Goal: Task Accomplishment & Management: Use online tool/utility

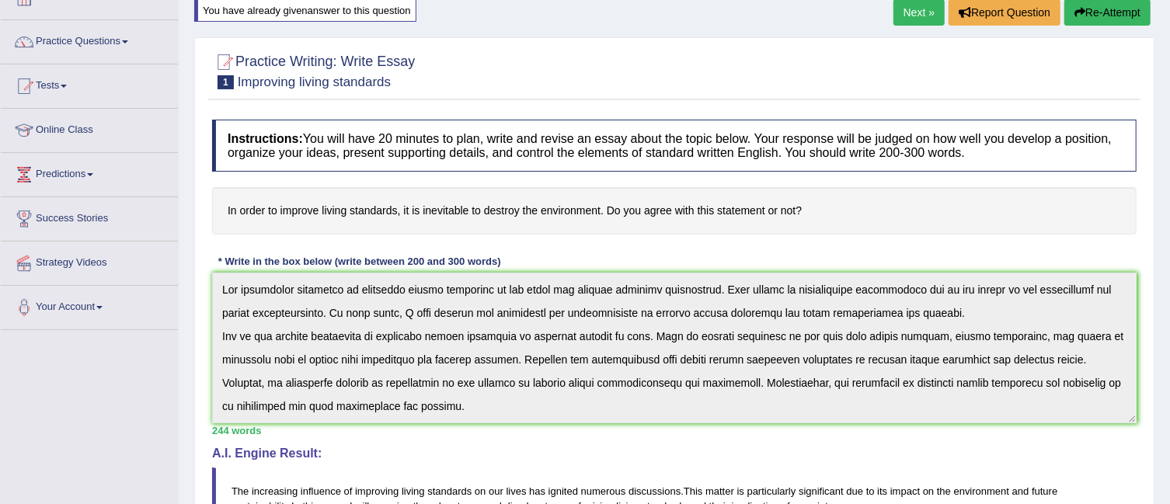
scroll to position [86, 0]
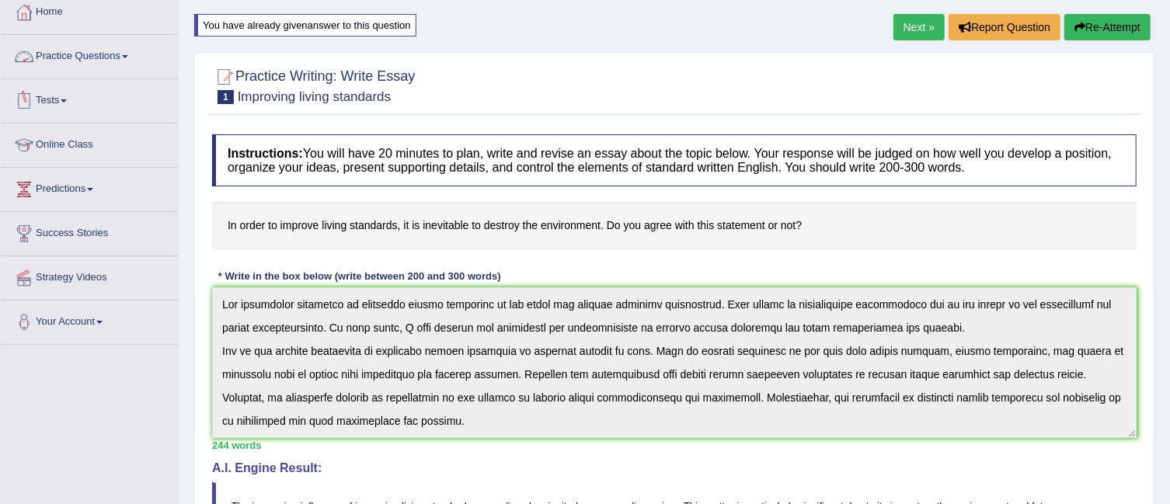
click at [130, 64] on link "Practice Questions" at bounding box center [89, 54] width 177 height 39
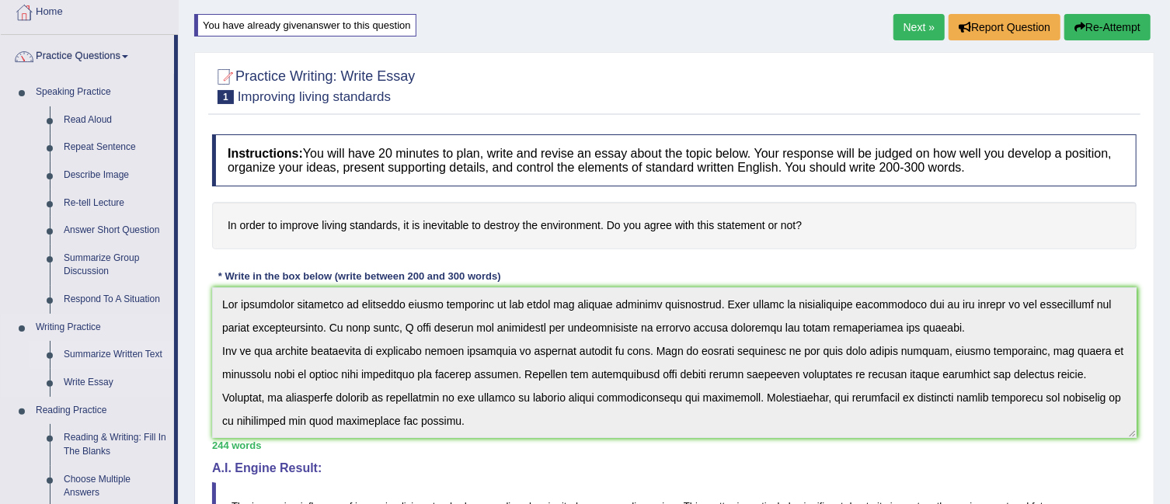
click at [96, 367] on link "Summarize Written Text" at bounding box center [115, 355] width 117 height 28
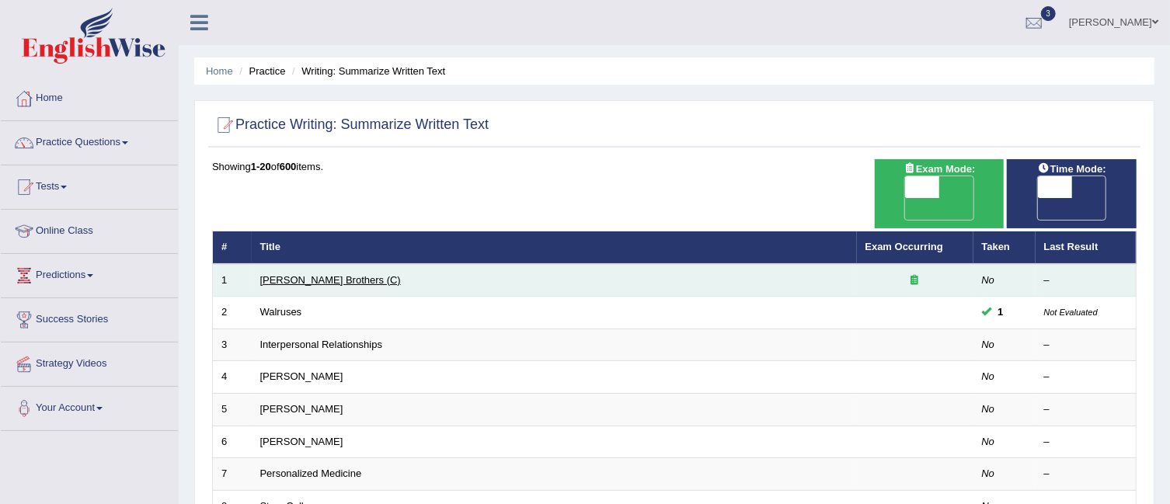
click at [307, 274] on link "Wright Brothers (C)" at bounding box center [330, 280] width 141 height 12
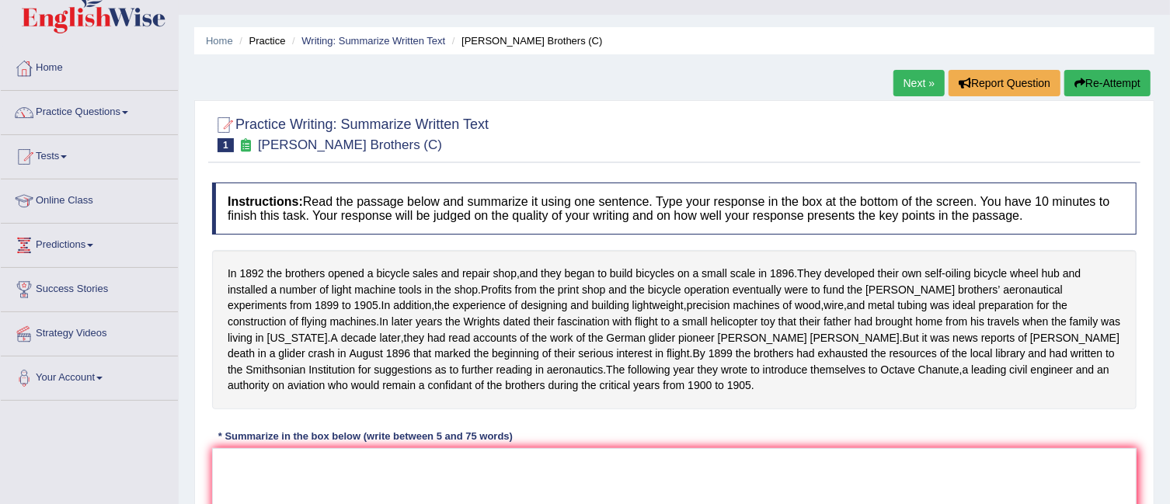
scroll to position [3, 0]
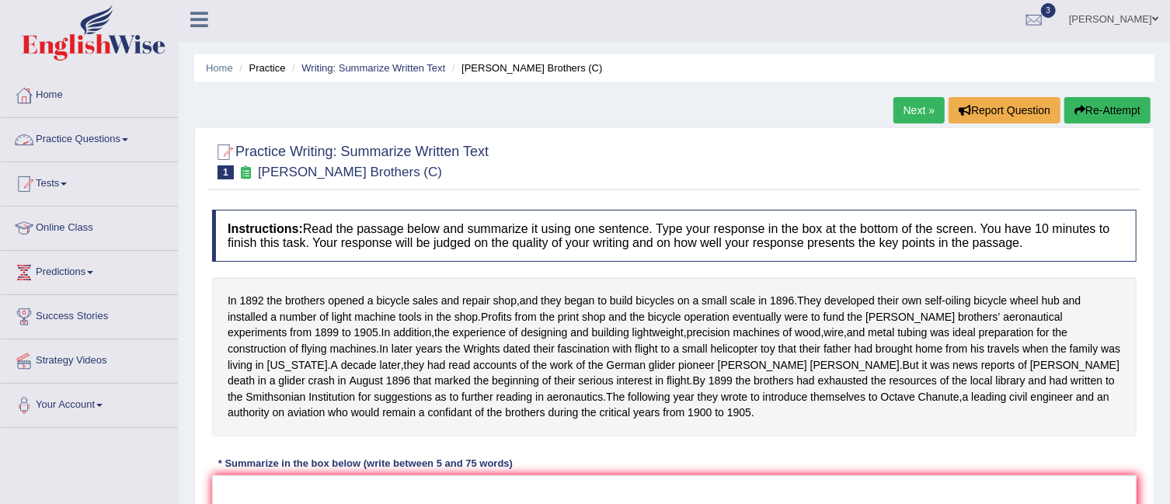
click at [128, 134] on link "Practice Questions" at bounding box center [89, 137] width 177 height 39
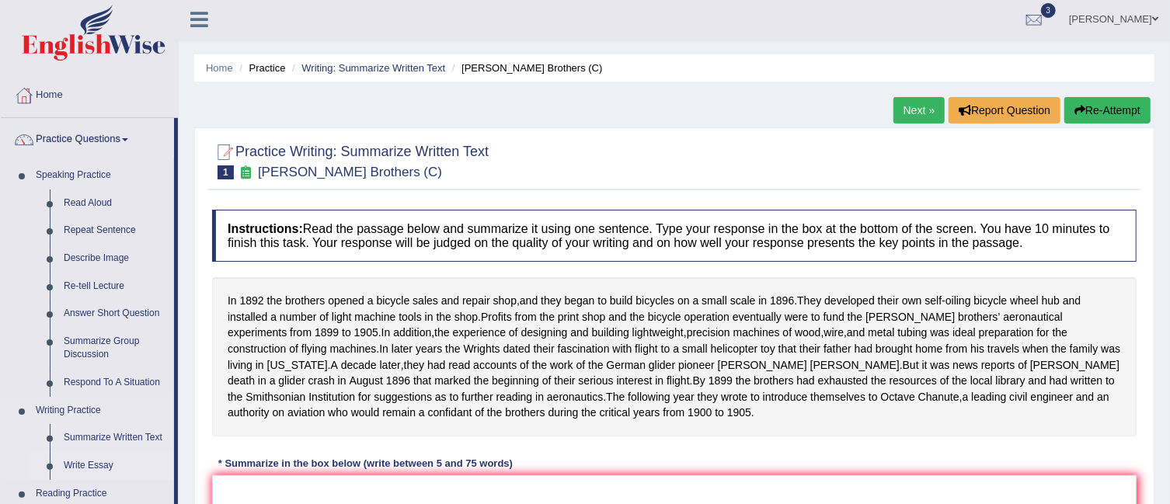
click at [100, 462] on link "Write Essay" at bounding box center [115, 466] width 117 height 28
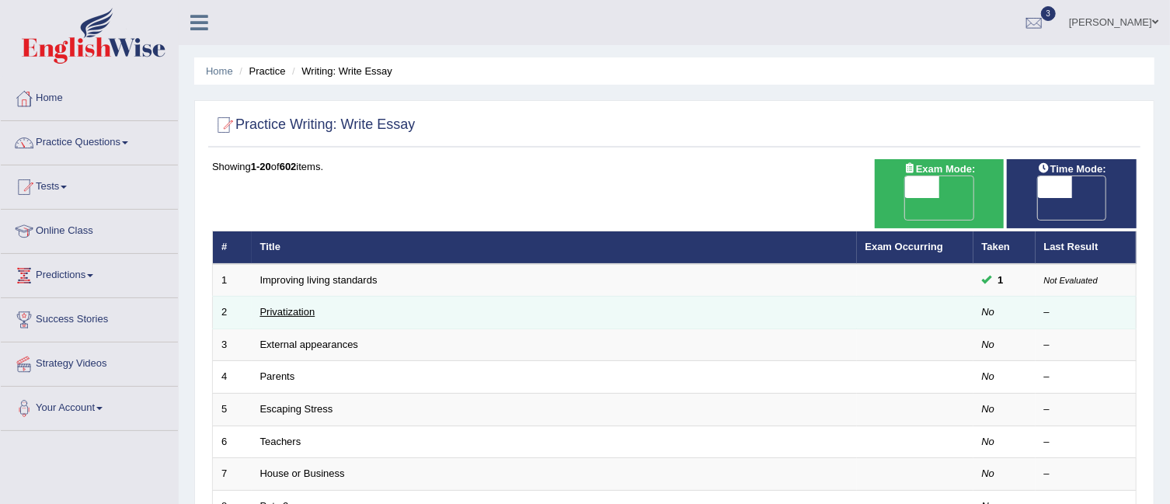
click at [290, 306] on link "Privatization" at bounding box center [287, 312] width 55 height 12
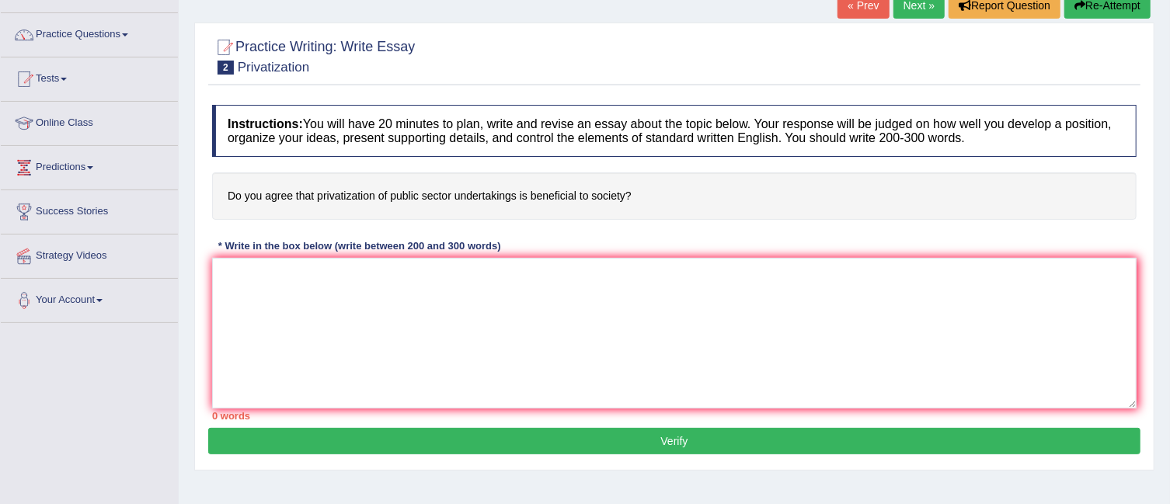
scroll to position [109, 0]
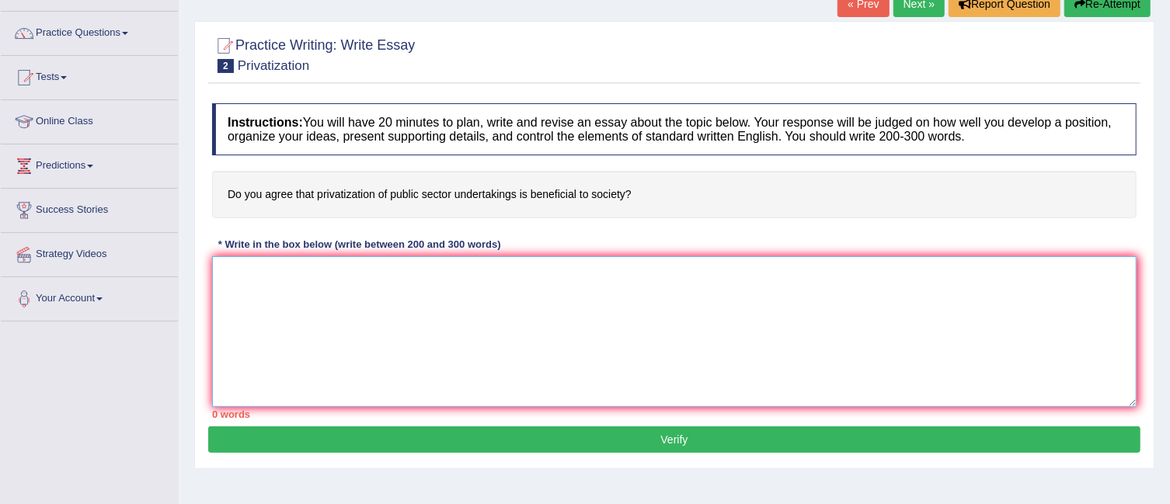
click at [271, 276] on textarea at bounding box center [674, 331] width 924 height 151
click at [415, 274] on textarea "The increasing infulence of privatization public sector" at bounding box center [674, 331] width 924 height 151
click at [495, 268] on textarea "The increasing infulence of privatization of public sector" at bounding box center [674, 331] width 924 height 151
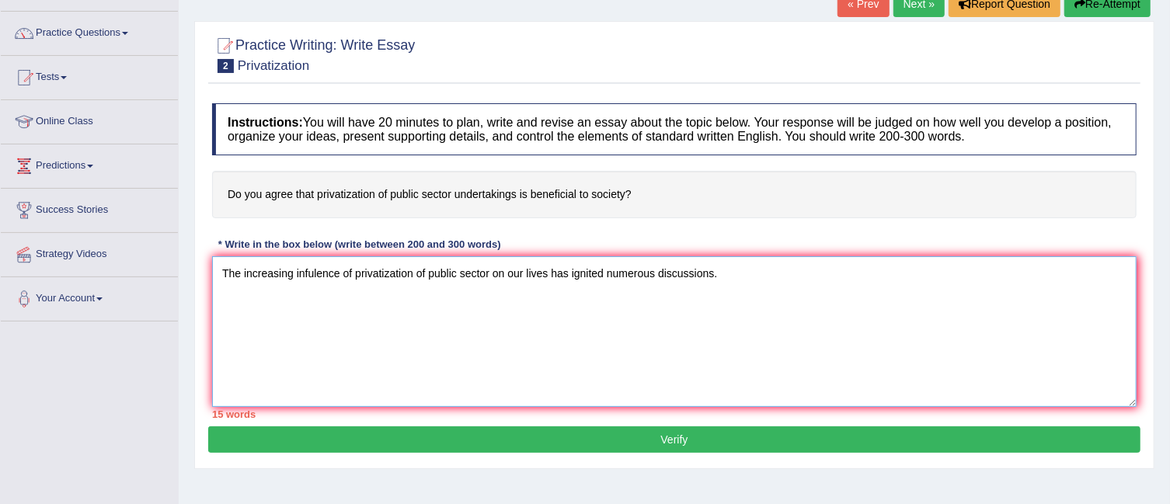
click at [315, 274] on textarea "The increasing infulence of privatization of public sector on our lives has ign…" at bounding box center [674, 331] width 924 height 151
click at [750, 271] on textarea "The increasing influence of privatization of public sector on our lives has ign…" at bounding box center [674, 331] width 924 height 151
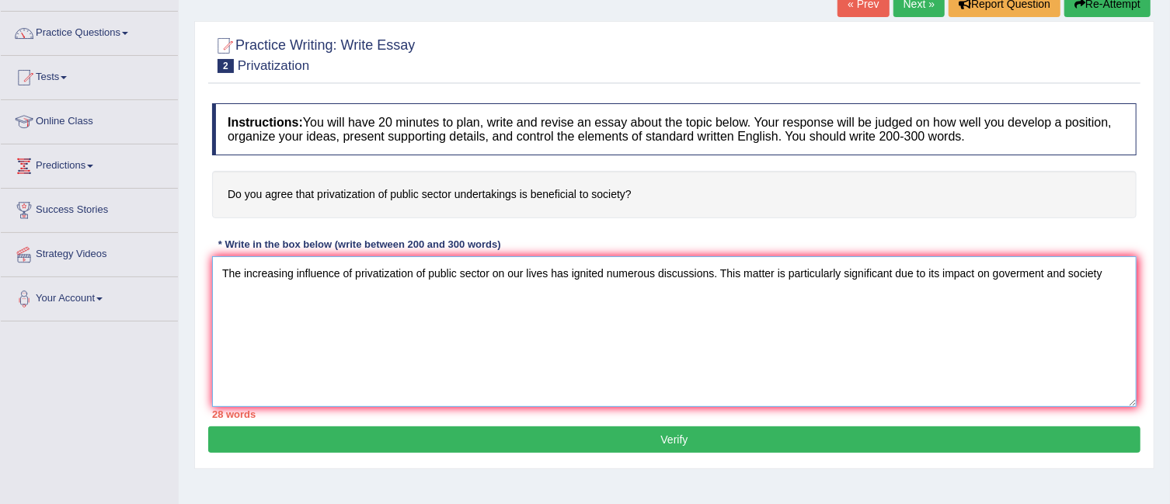
click at [1044, 269] on textarea "The increasing influence of privatization of public sector on our lives has ign…" at bounding box center [674, 331] width 924 height 151
click at [728, 346] on textarea "The increasing influence of privatization of public sector on our lives has ign…" at bounding box center [674, 331] width 924 height 151
click at [1044, 270] on textarea "The increasing influence of privatization of public sector on our lives has ign…" at bounding box center [674, 331] width 924 height 151
click at [1110, 346] on textarea "The increasing influence of privatization of public sector on our lives has ign…" at bounding box center [674, 331] width 924 height 151
click at [1100, 270] on textarea "The increasing influence of privatization of public sector on our lives has ign…" at bounding box center [674, 331] width 924 height 151
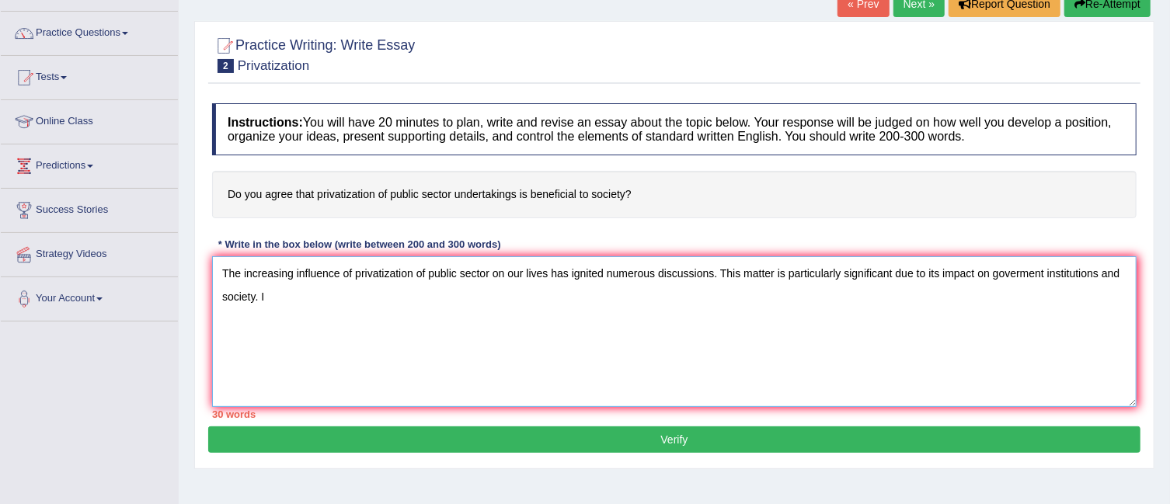
click at [275, 298] on textarea "The increasing influence of privatization of public sector on our lives has ign…" at bounding box center [674, 331] width 924 height 151
click at [295, 294] on textarea "The increasing influence of privatization of public sector on our lives has ign…" at bounding box center [674, 331] width 924 height 151
click at [349, 295] on textarea "The increasing influence of privatization of public sector on our lives has ign…" at bounding box center [674, 331] width 924 height 151
click at [259, 292] on textarea "The increasing influence of privatization of public sector on our lives has ign…" at bounding box center [674, 331] width 924 height 151
click at [407, 290] on textarea "The increasing influence of privatization of public sector on our lives has ign…" at bounding box center [674, 331] width 924 height 151
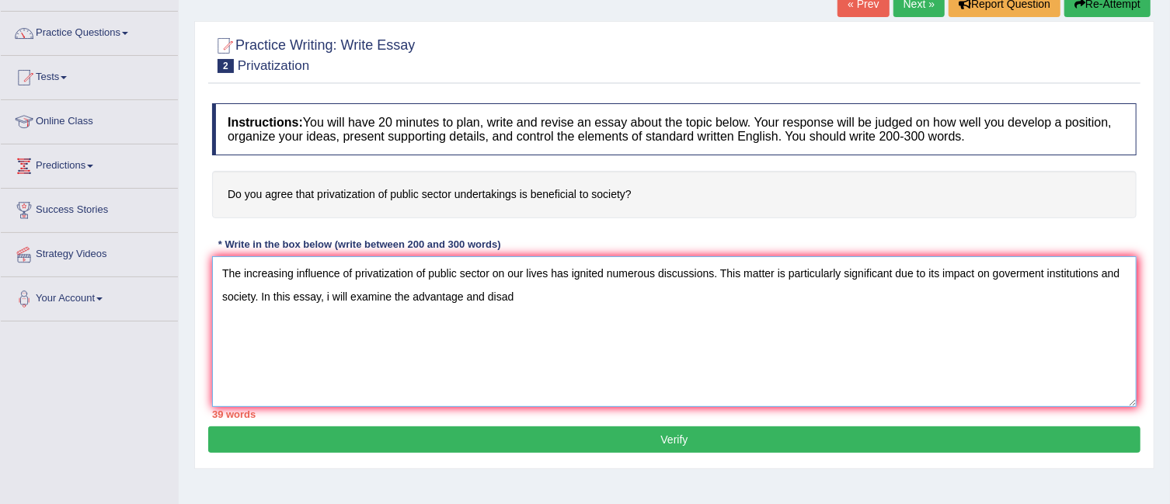
click at [513, 294] on textarea "The increasing influence of privatization of public sector on our lives has ign…" at bounding box center [674, 331] width 924 height 151
click at [461, 294] on textarea "The increasing influence of privatization of public sector on our lives has ign…" at bounding box center [674, 331] width 924 height 151
click at [559, 294] on textarea "The increasing influence of privatization of public sector on our lives has ign…" at bounding box center [674, 331] width 924 height 151
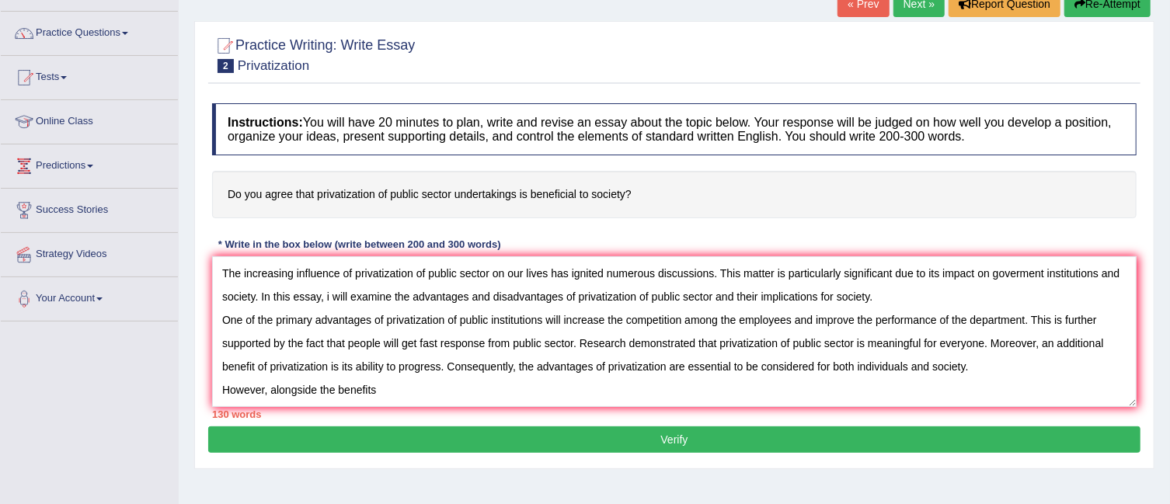
click at [506, 414] on div "130 words" at bounding box center [674, 414] width 924 height 15
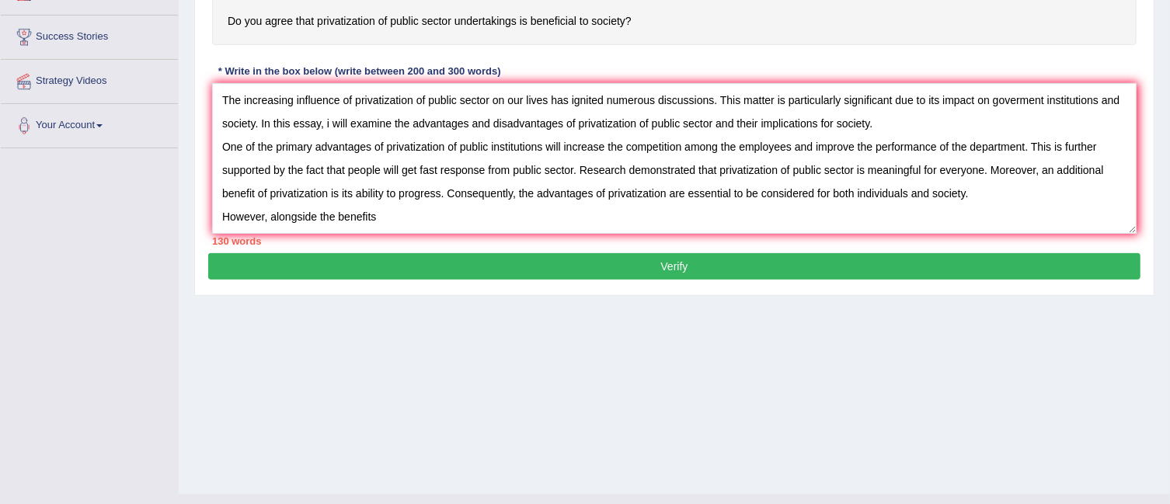
scroll to position [311, 0]
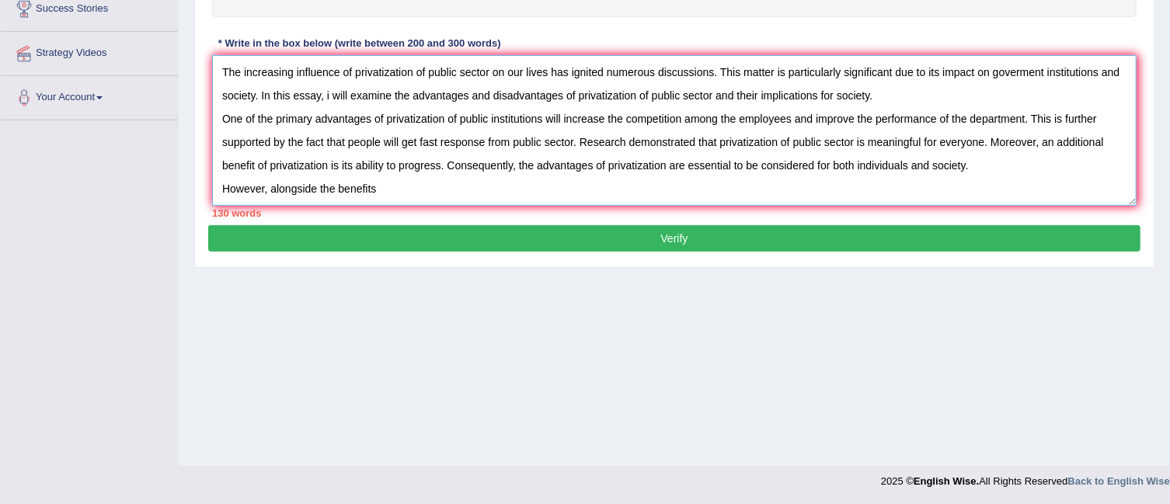
click at [378, 185] on textarea "The increasing influence of privatization of public sector on our lives has ign…" at bounding box center [674, 130] width 924 height 151
click at [458, 189] on textarea "The increasing influence of privatization of public sector on our lives has ign…" at bounding box center [674, 130] width 924 height 151
drag, startPoint x: 756, startPoint y: 188, endPoint x: 696, endPoint y: 189, distance: 60.6
click at [696, 189] on textarea "The increasing influence of privatization of public sector on our lives has ign…" at bounding box center [674, 130] width 924 height 151
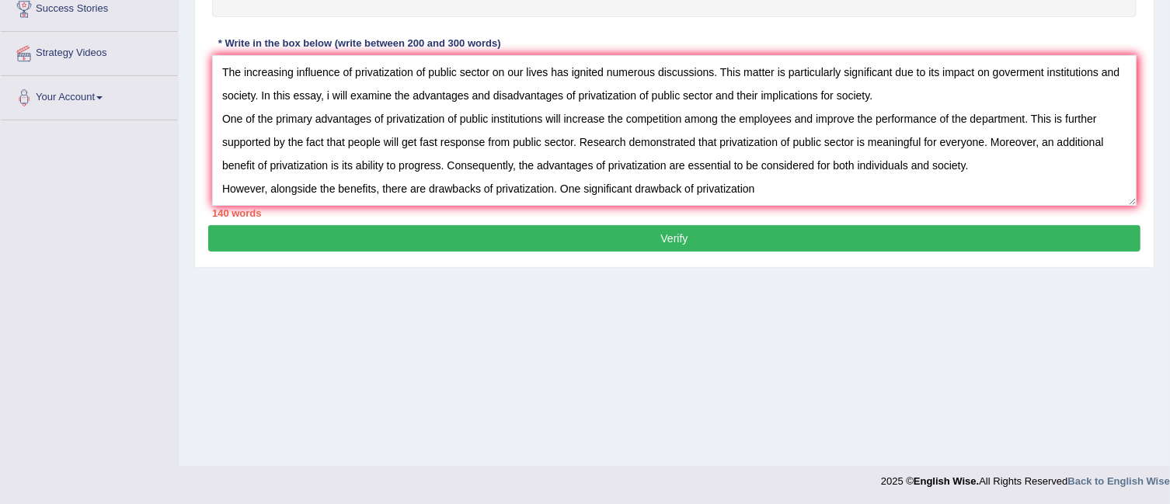
click at [768, 342] on div "Home Practice Writing: Write Essay Privatization « Prev Next » Report Question …" at bounding box center [674, 77] width 991 height 777
click at [764, 192] on textarea "The increasing influence of privatization of public sector on our lives has ign…" at bounding box center [674, 130] width 924 height 151
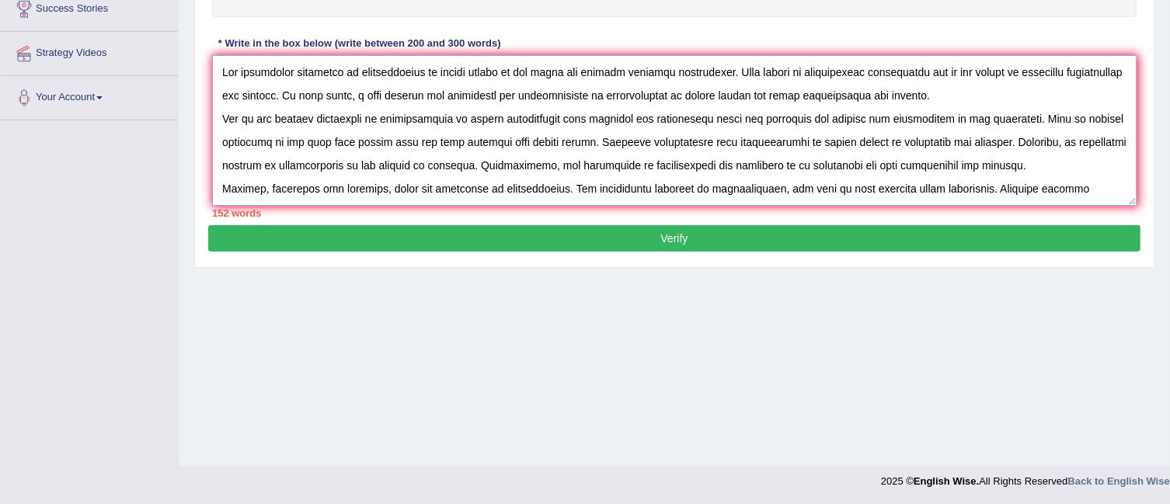
scroll to position [12, 0]
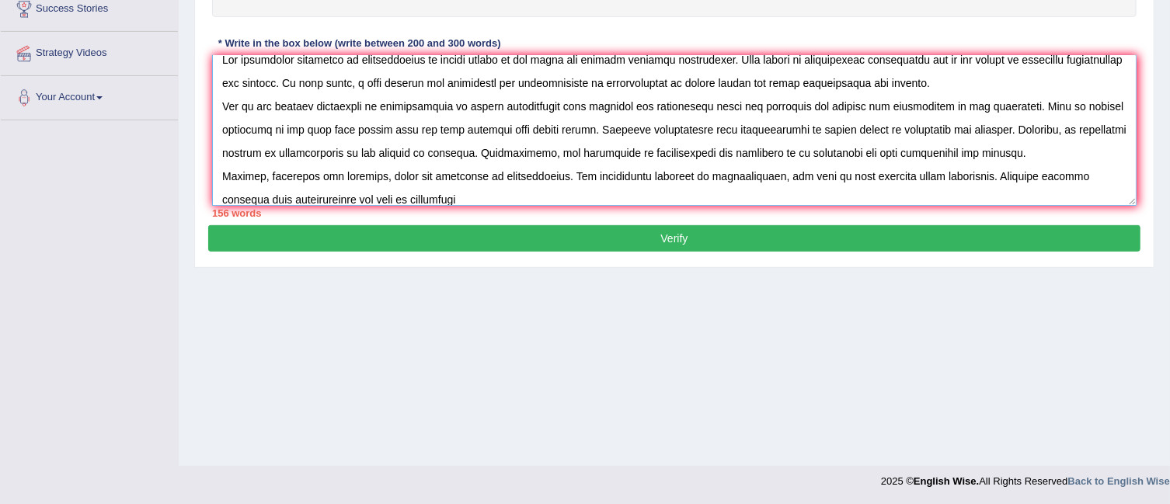
click at [394, 195] on textarea at bounding box center [674, 130] width 924 height 151
click at [436, 198] on textarea at bounding box center [674, 130] width 924 height 151
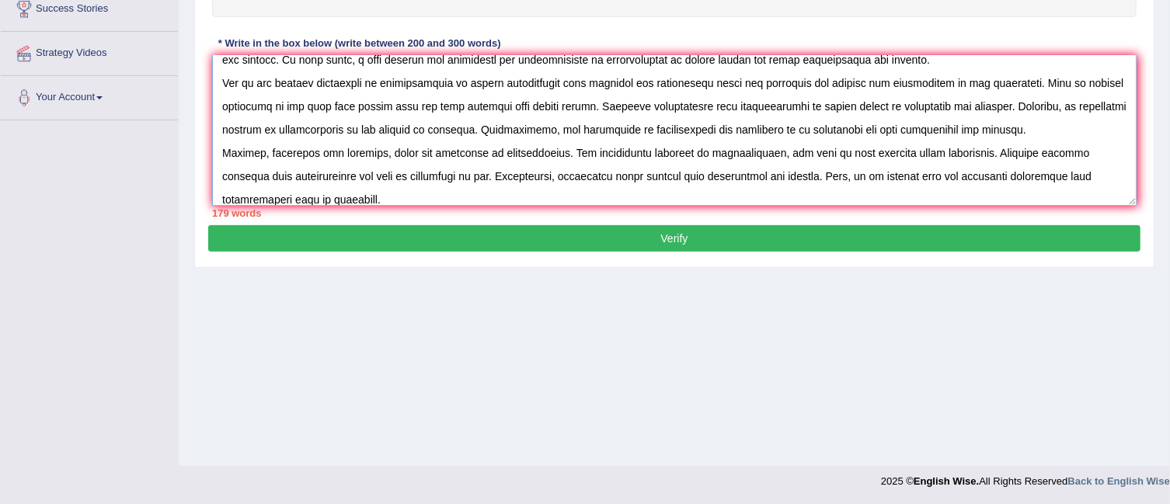
scroll to position [59, 0]
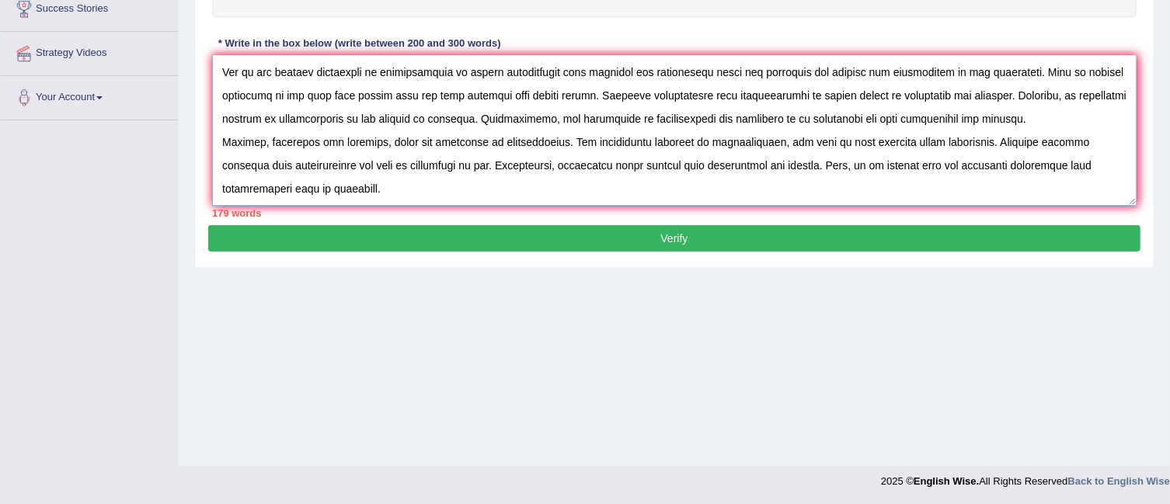
paste textarea "To conclude, (essay topic) offers notable (benefits / causes / problems) as wel…"
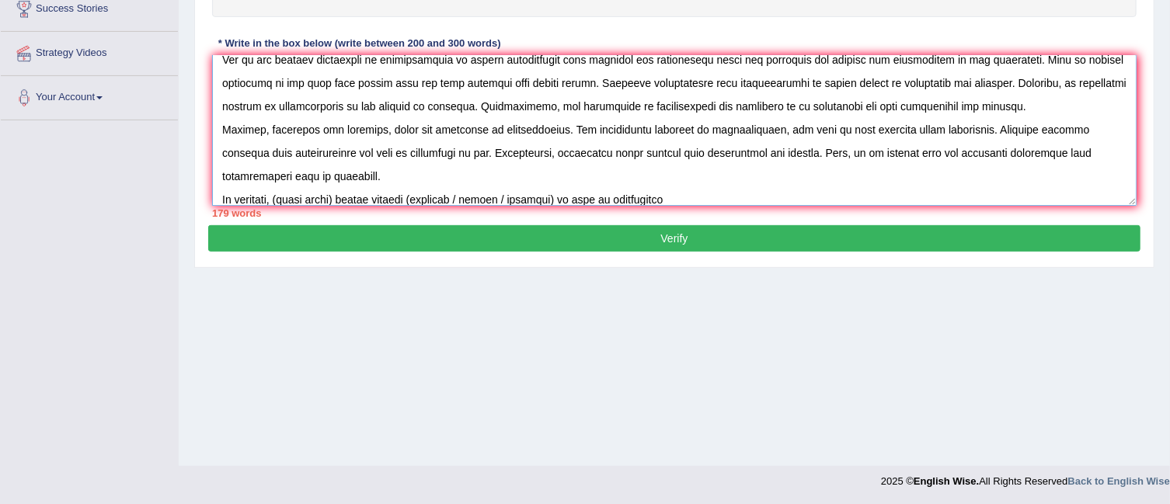
scroll to position [129, 0]
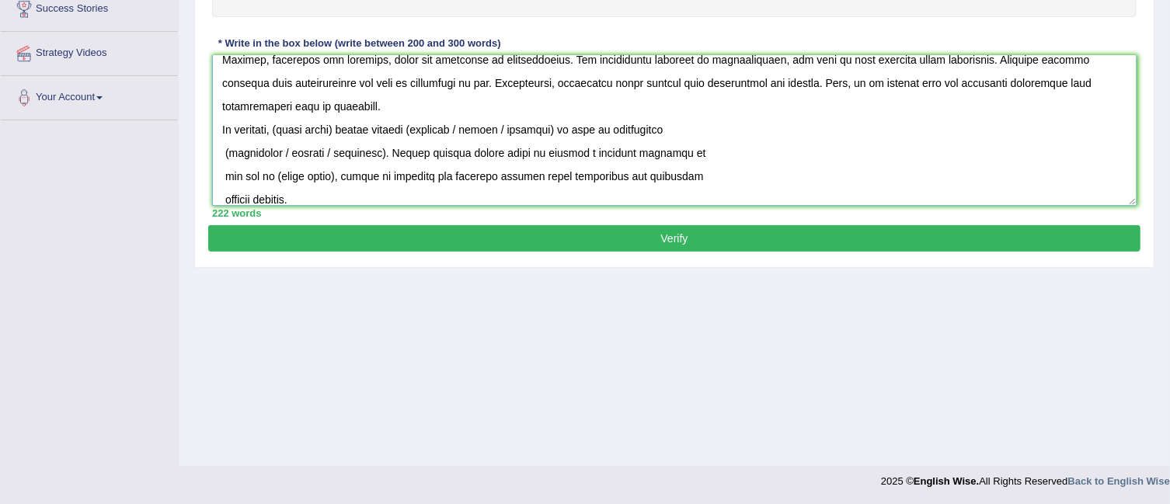
click at [221, 148] on textarea at bounding box center [674, 130] width 924 height 151
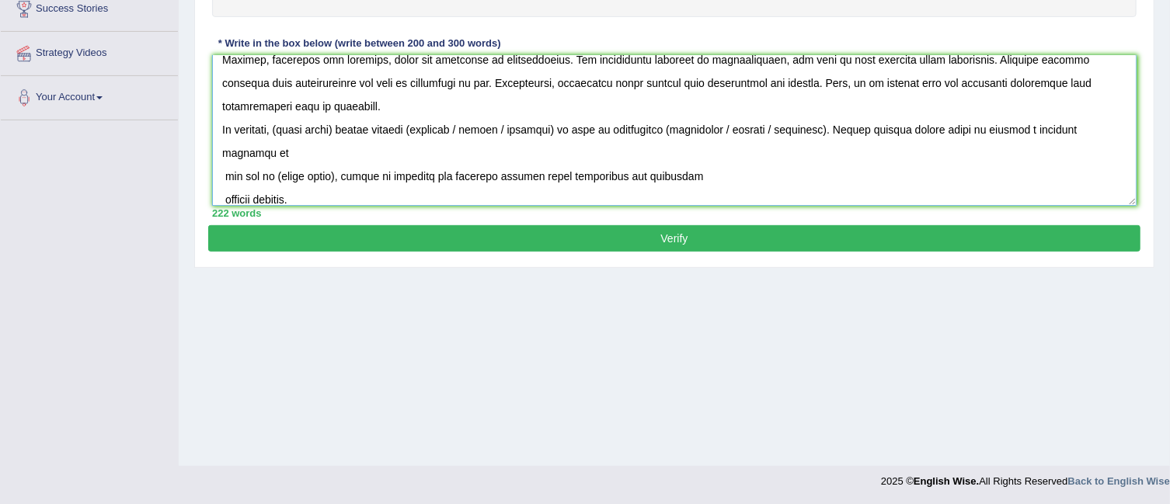
click at [346, 127] on textarea at bounding box center [674, 130] width 924 height 151
click at [635, 126] on textarea at bounding box center [674, 130] width 924 height 151
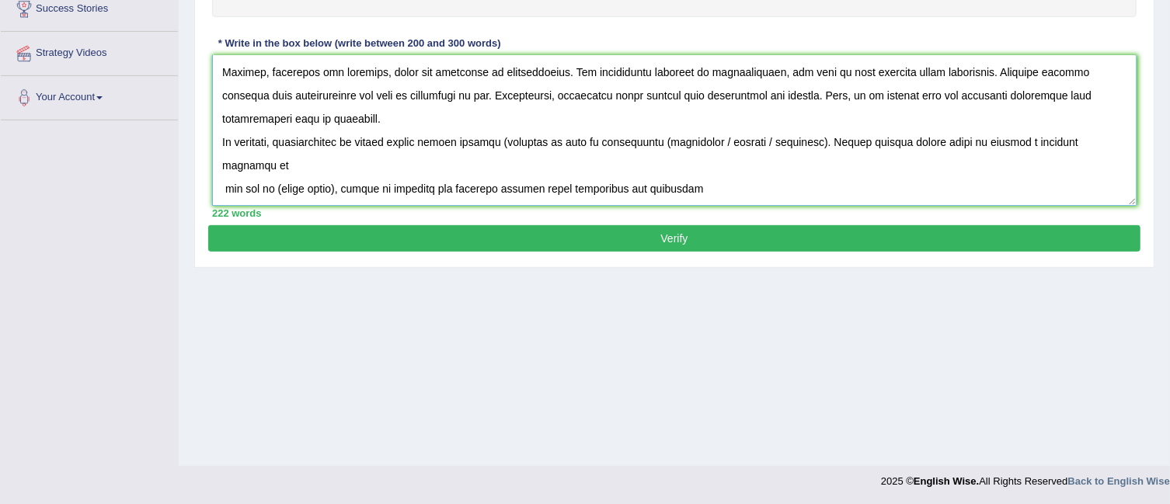
click at [495, 138] on textarea at bounding box center [674, 130] width 924 height 151
click at [639, 138] on textarea at bounding box center [674, 130] width 924 height 151
drag, startPoint x: 787, startPoint y: 138, endPoint x: 690, endPoint y: 141, distance: 97.1
click at [690, 141] on textarea at bounding box center [674, 130] width 924 height 151
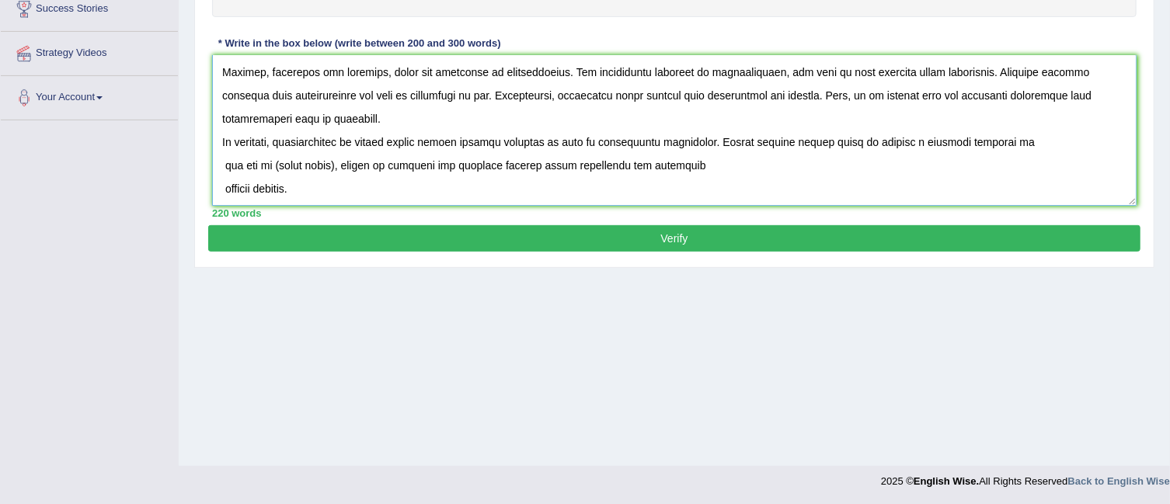
drag, startPoint x: 421, startPoint y: 138, endPoint x: 287, endPoint y: 142, distance: 133.6
click at [287, 142] on textarea at bounding box center [674, 130] width 924 height 151
drag, startPoint x: 335, startPoint y: 164, endPoint x: 277, endPoint y: 167, distance: 58.3
click at [277, 167] on textarea at bounding box center [674, 130] width 924 height 151
paste textarea "privatization of public sector"
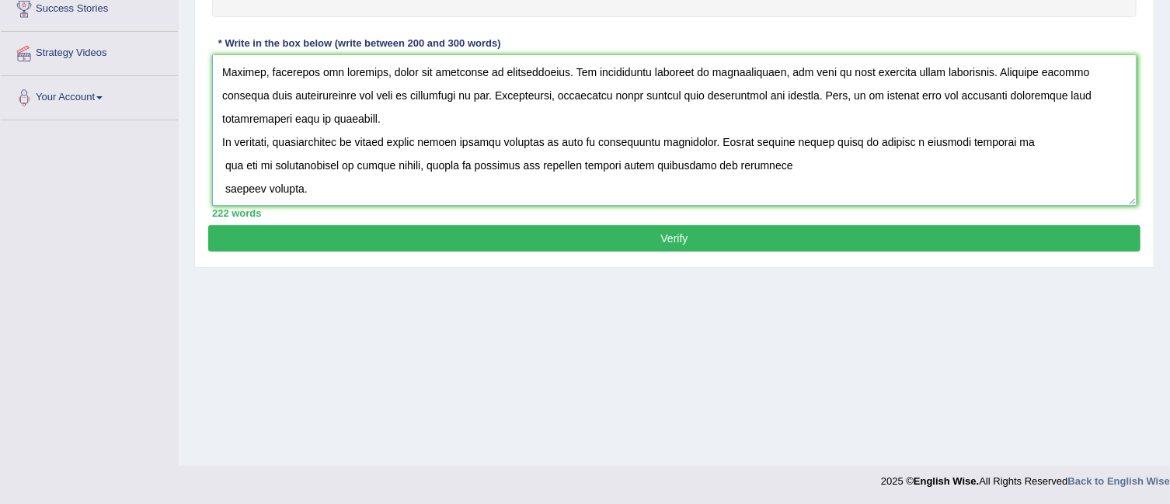
click at [225, 188] on textarea at bounding box center [674, 130] width 924 height 151
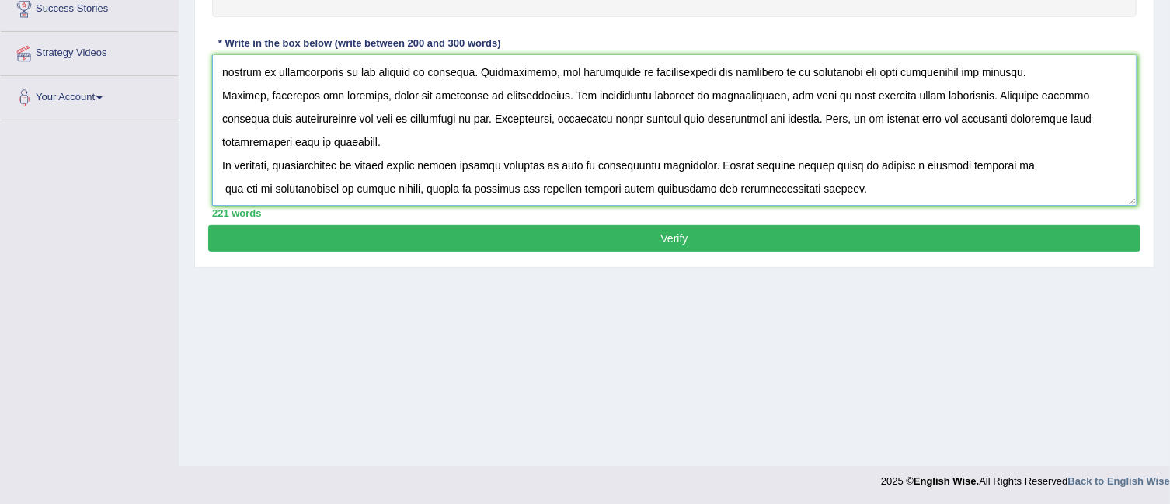
scroll to position [92, 0]
click at [225, 185] on textarea at bounding box center [674, 130] width 924 height 151
type textarea "The increasing influence of privatization of public sector on our lives has ign…"
click at [874, 235] on button "Verify" at bounding box center [674, 238] width 932 height 26
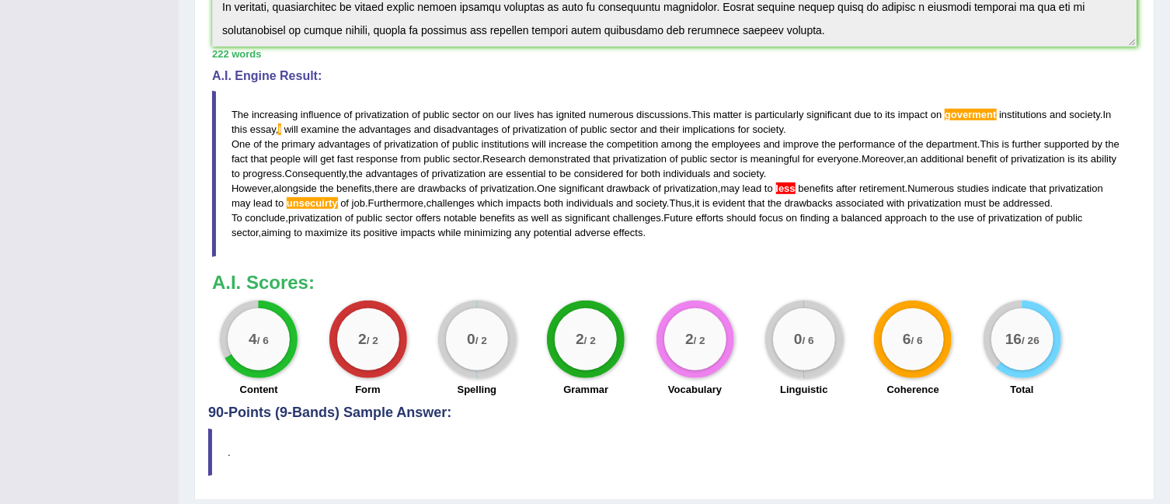
scroll to position [449, 0]
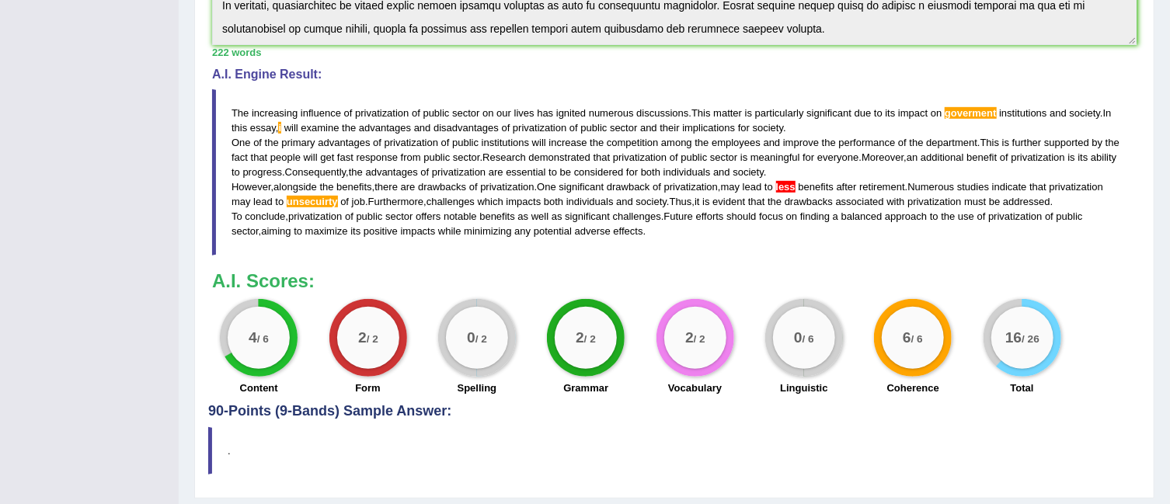
click at [803, 389] on label "Linguistic" at bounding box center [803, 388] width 47 height 15
click at [806, 383] on label "Linguistic" at bounding box center [803, 388] width 47 height 15
drag, startPoint x: 827, startPoint y: 385, endPoint x: 753, endPoint y: 369, distance: 75.6
click at [755, 374] on div "0 / 6 Linguistic" at bounding box center [803, 349] width 109 height 100
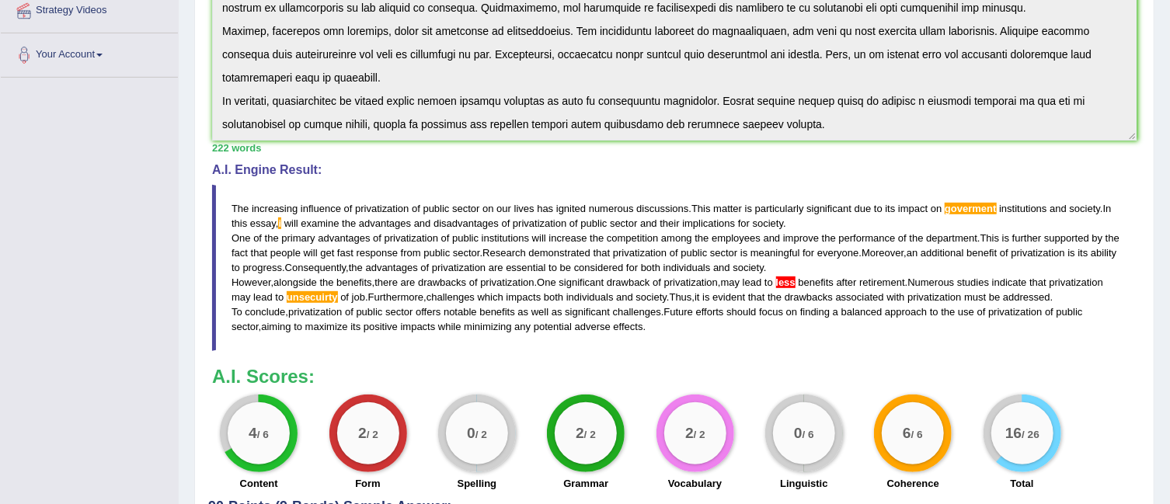
scroll to position [358, 0]
